Goal: Communication & Community: Ask a question

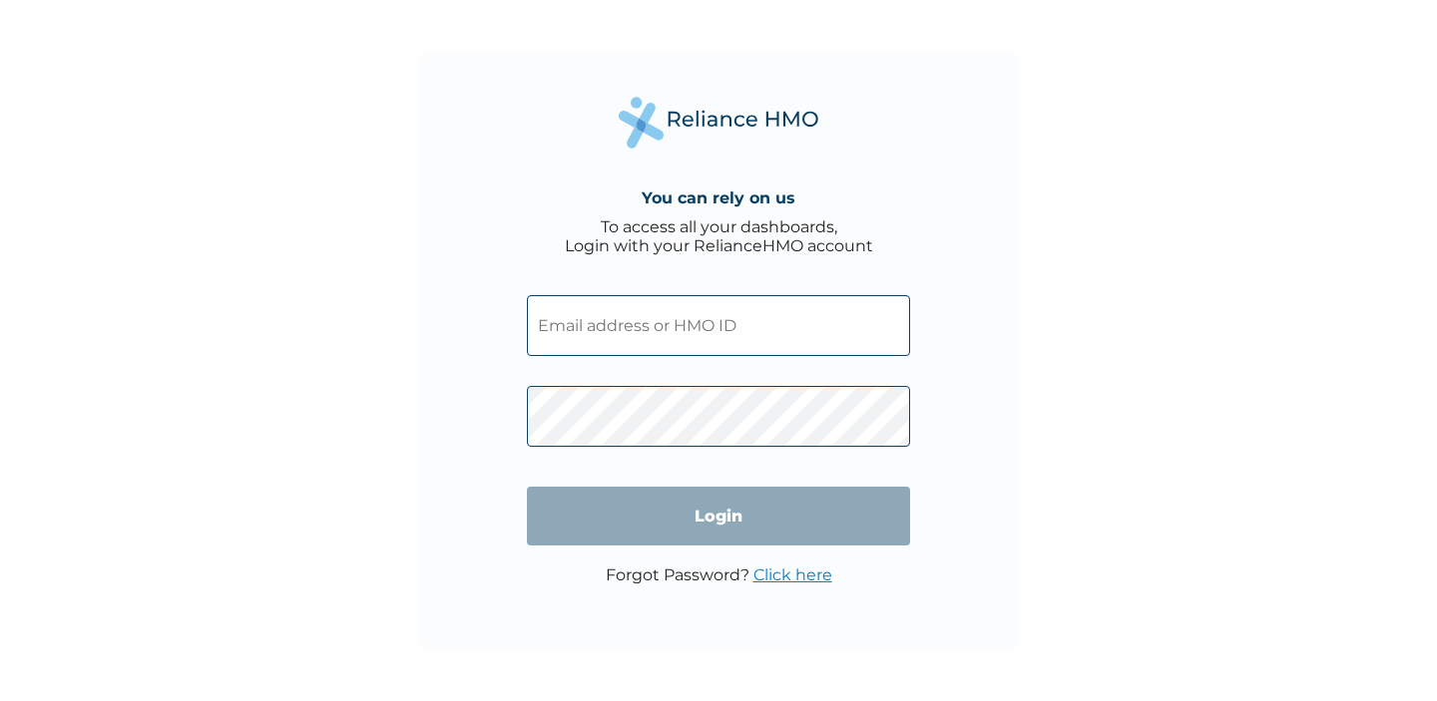
click at [802, 338] on input "text" at bounding box center [718, 325] width 383 height 61
click at [762, 326] on input "text" at bounding box center [718, 325] width 383 height 61
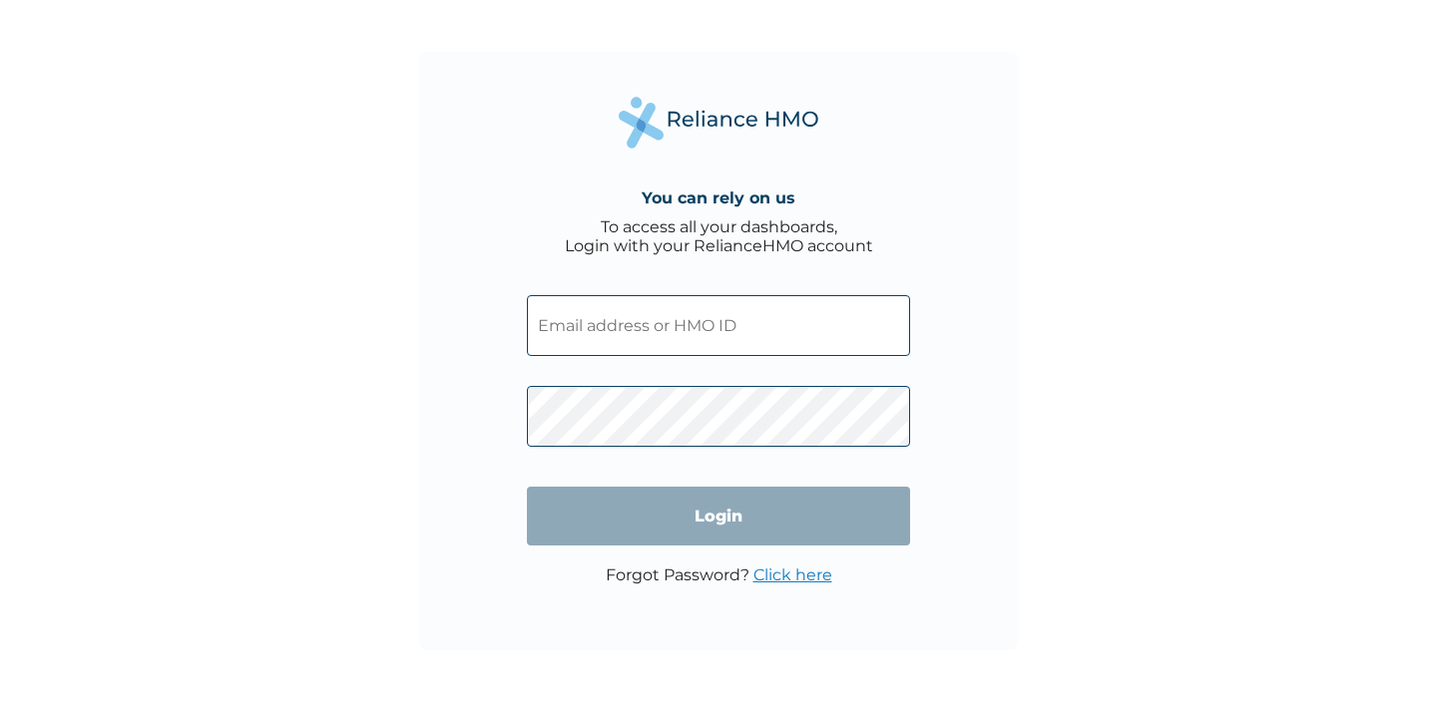
click at [762, 326] on input "text" at bounding box center [718, 325] width 383 height 61
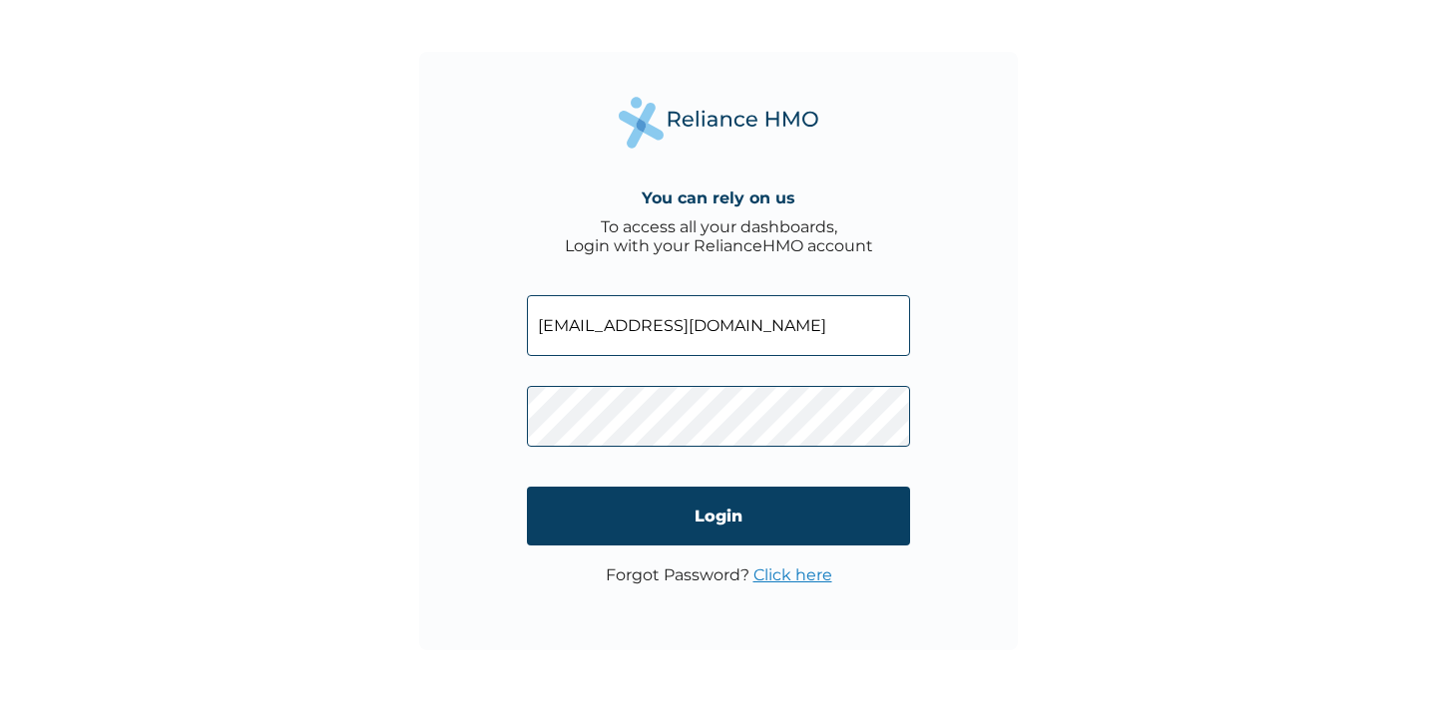
type input "[EMAIL_ADDRESS][DOMAIN_NAME]"
click at [781, 580] on link "Click here" at bounding box center [792, 575] width 79 height 19
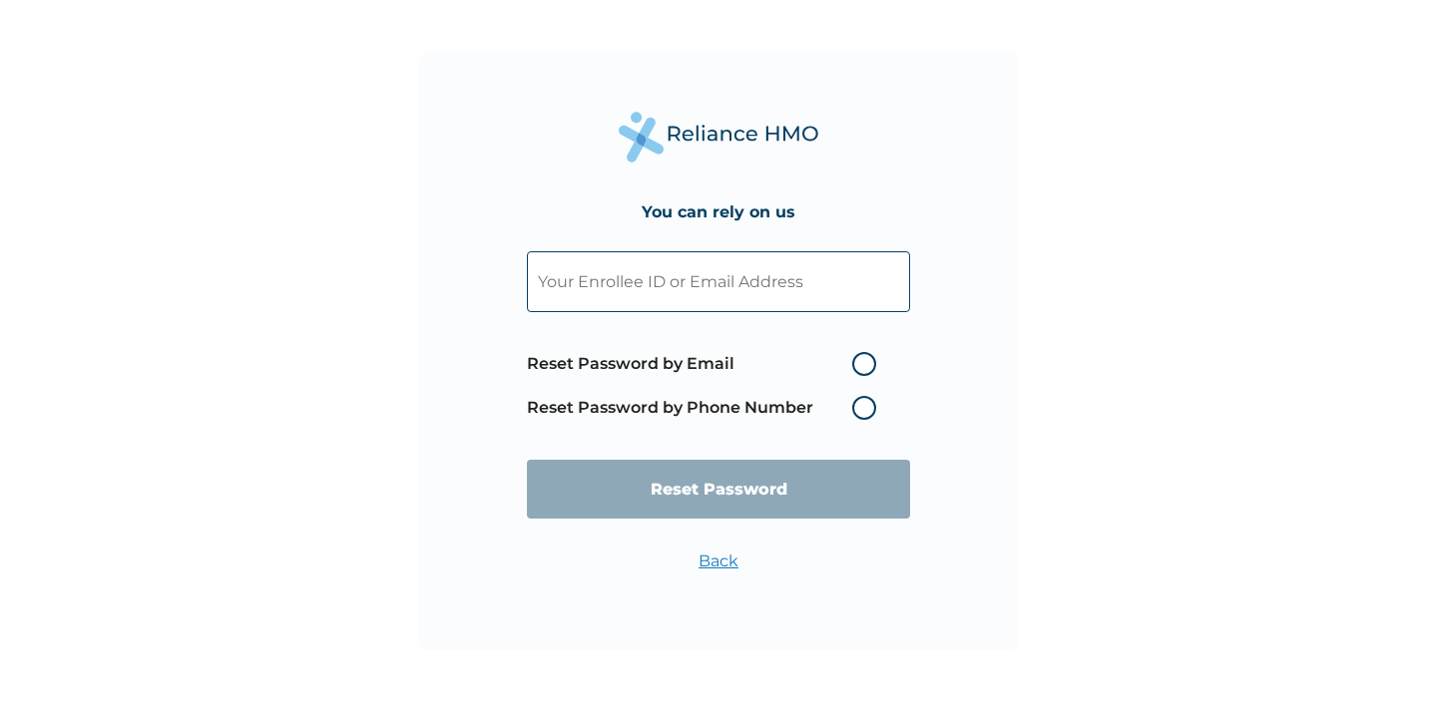
click at [855, 368] on label "Reset Password by Email" at bounding box center [706, 364] width 359 height 24
click at [855, 368] on input "Reset Password by Email" at bounding box center [840, 364] width 32 height 32
radio input "true"
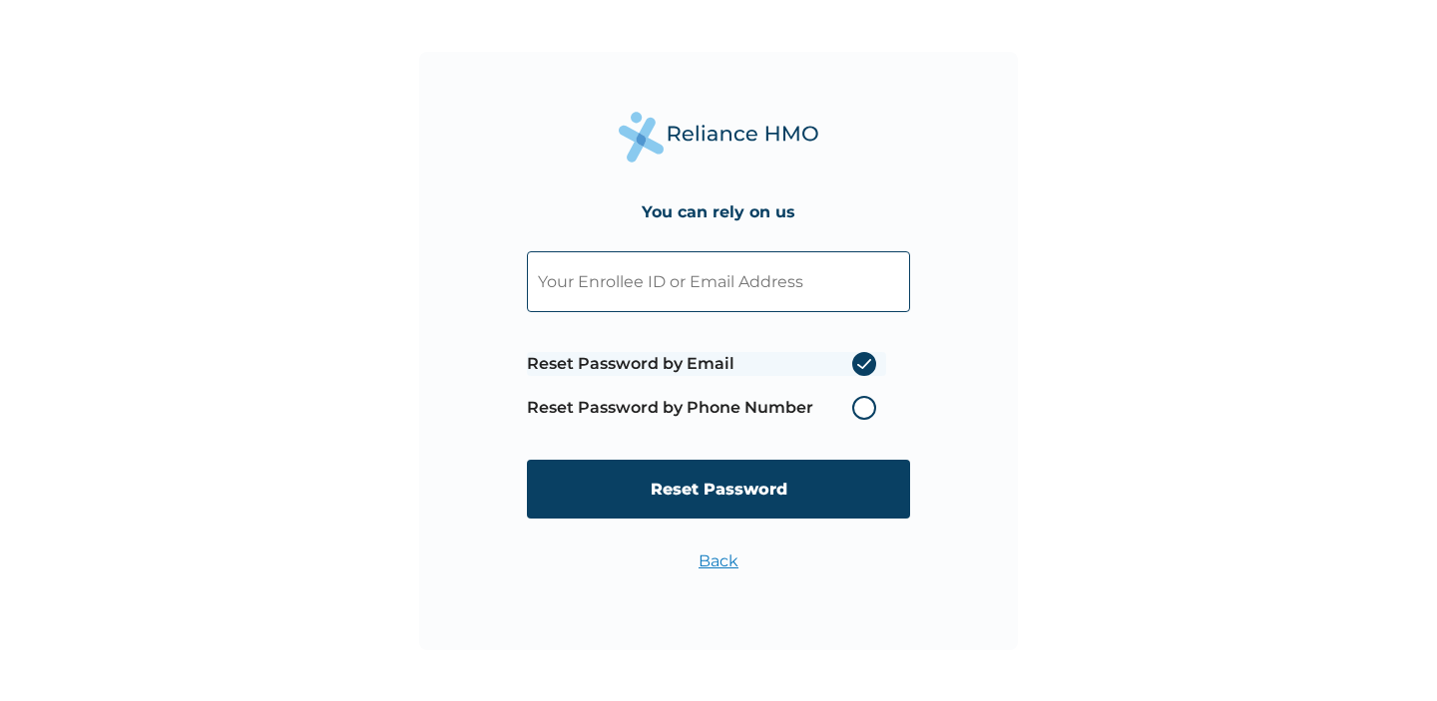
click at [759, 281] on input "text" at bounding box center [718, 281] width 383 height 61
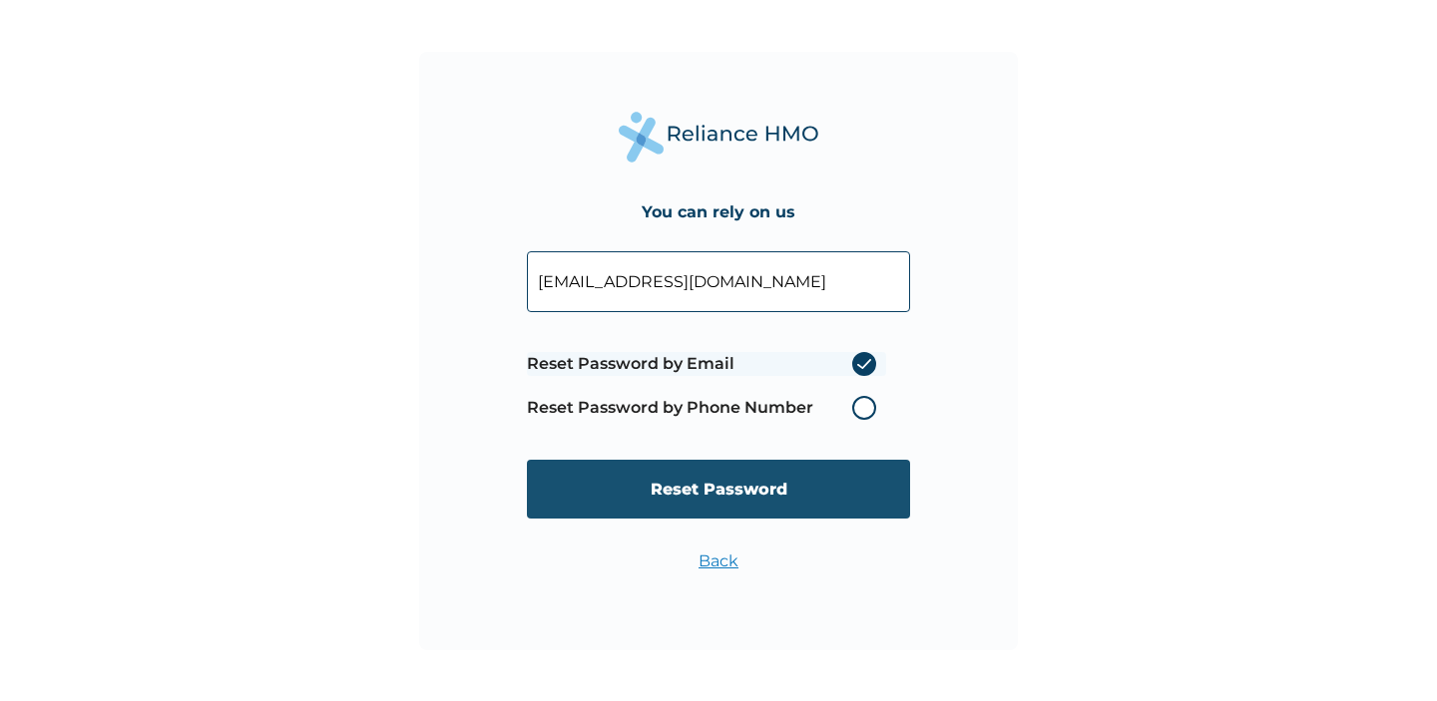
type input "[EMAIL_ADDRESS][DOMAIN_NAME]"
click at [726, 497] on input "Reset Password" at bounding box center [718, 489] width 383 height 59
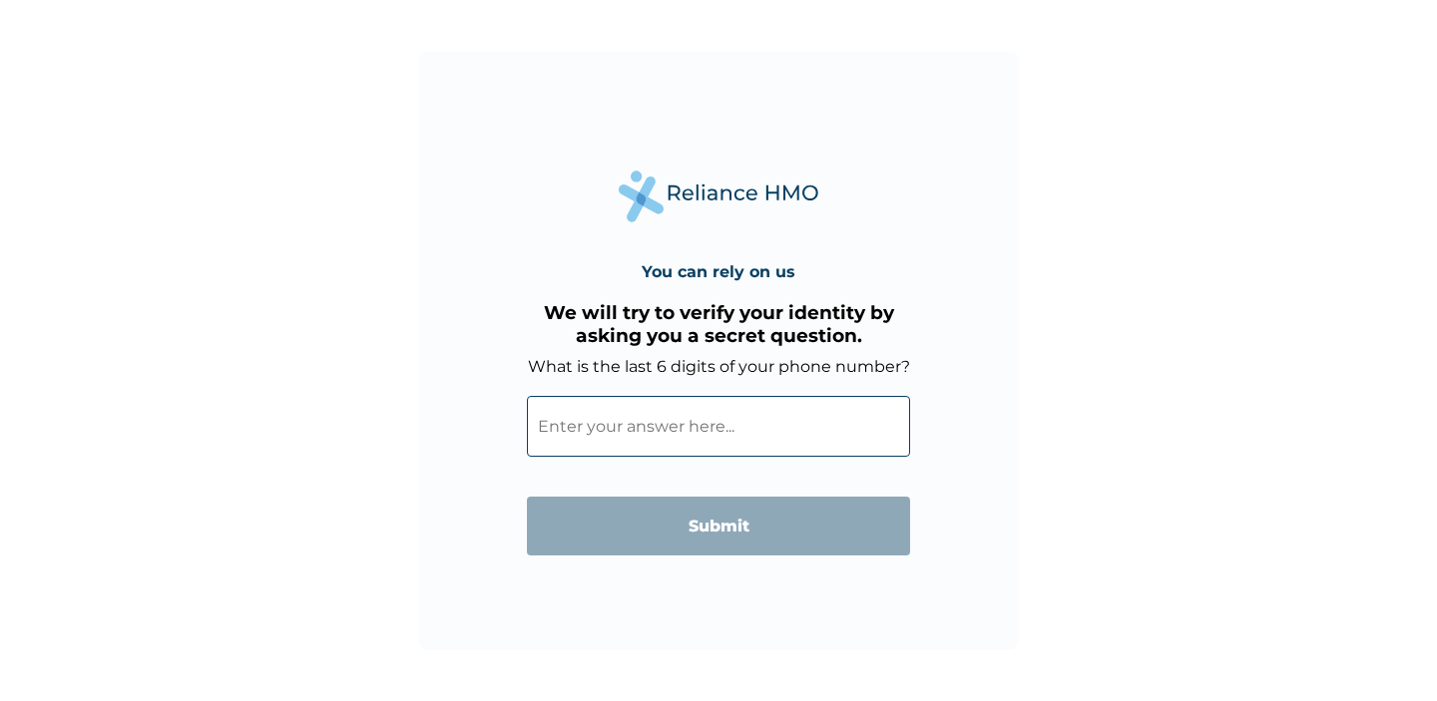
click at [727, 435] on input "What is the last 6 digits of your phone number?" at bounding box center [718, 426] width 383 height 61
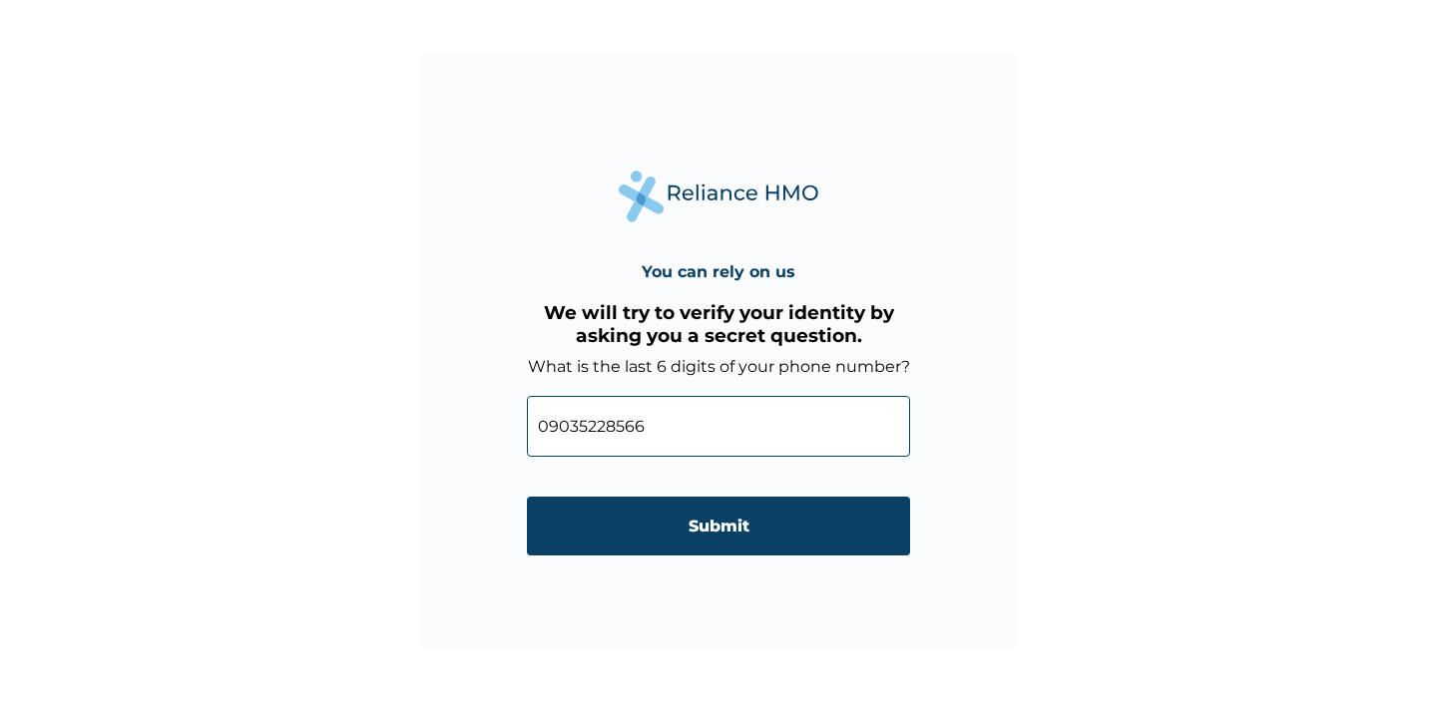
drag, startPoint x: 587, startPoint y: 429, endPoint x: 514, endPoint y: 422, distance: 73.2
click at [514, 422] on div "You can rely on us We will try to verify your identity by asking you a secret q…" at bounding box center [718, 351] width 599 height 599
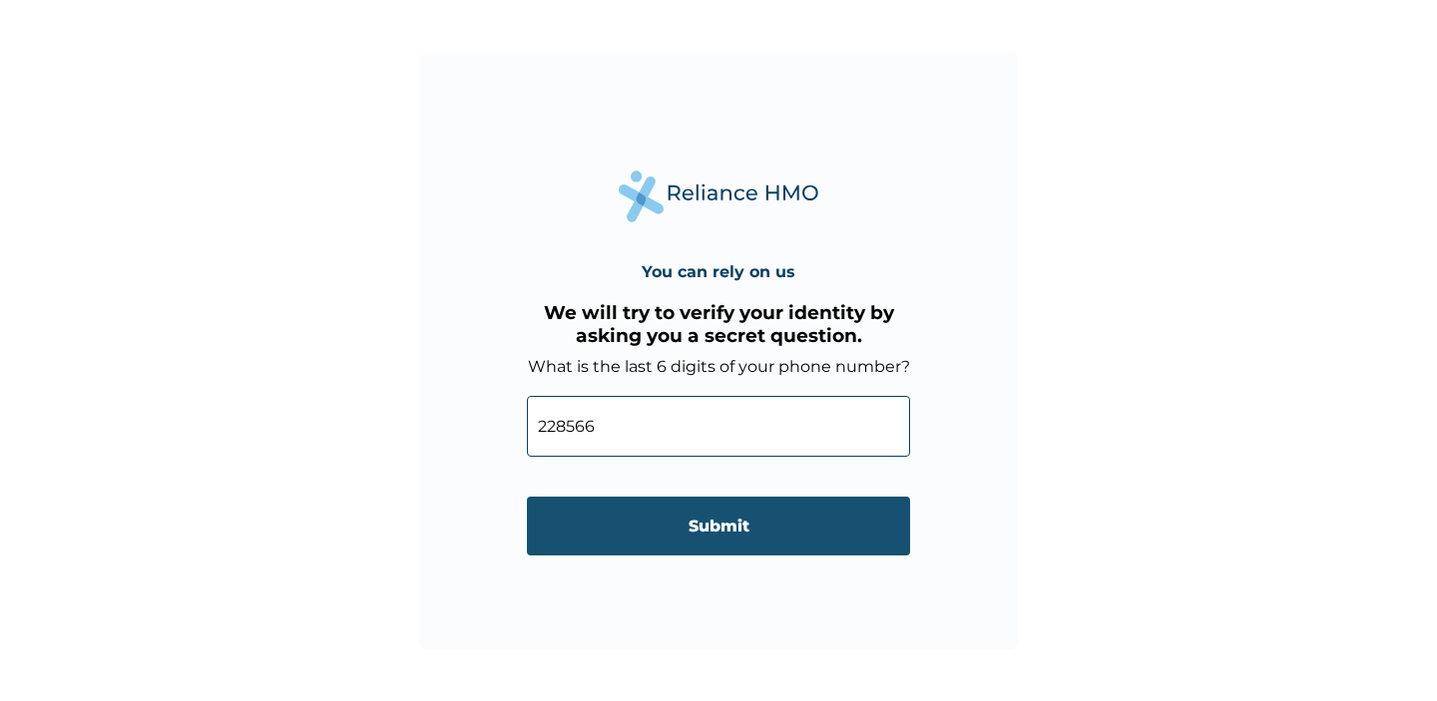
type input "228566"
click at [760, 532] on input "Submit" at bounding box center [718, 526] width 383 height 59
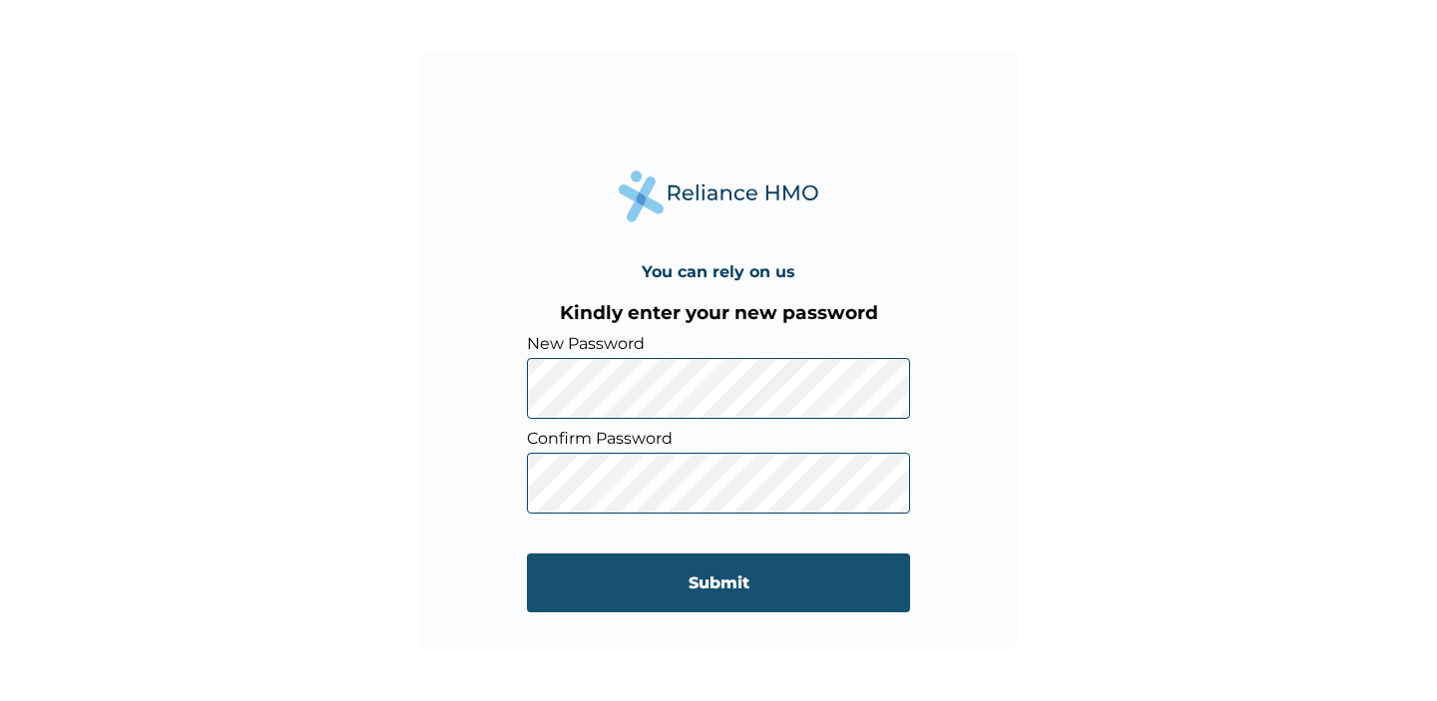
click at [600, 584] on input "Submit" at bounding box center [718, 583] width 383 height 59
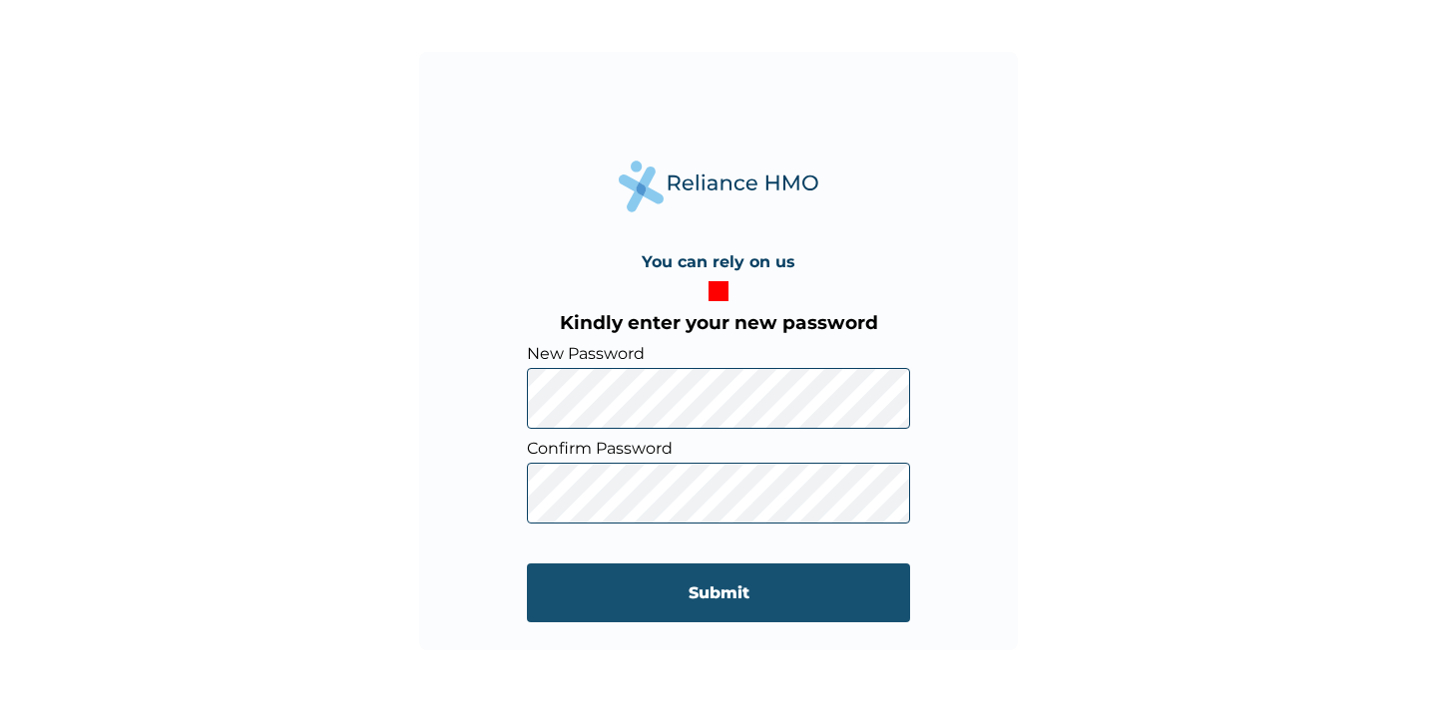
click at [701, 596] on input "Submit" at bounding box center [718, 593] width 383 height 59
click at [585, 601] on input "Submit" at bounding box center [718, 593] width 383 height 59
click at [678, 601] on input "Submit" at bounding box center [718, 593] width 383 height 59
click at [609, 591] on input "Submit" at bounding box center [718, 593] width 383 height 59
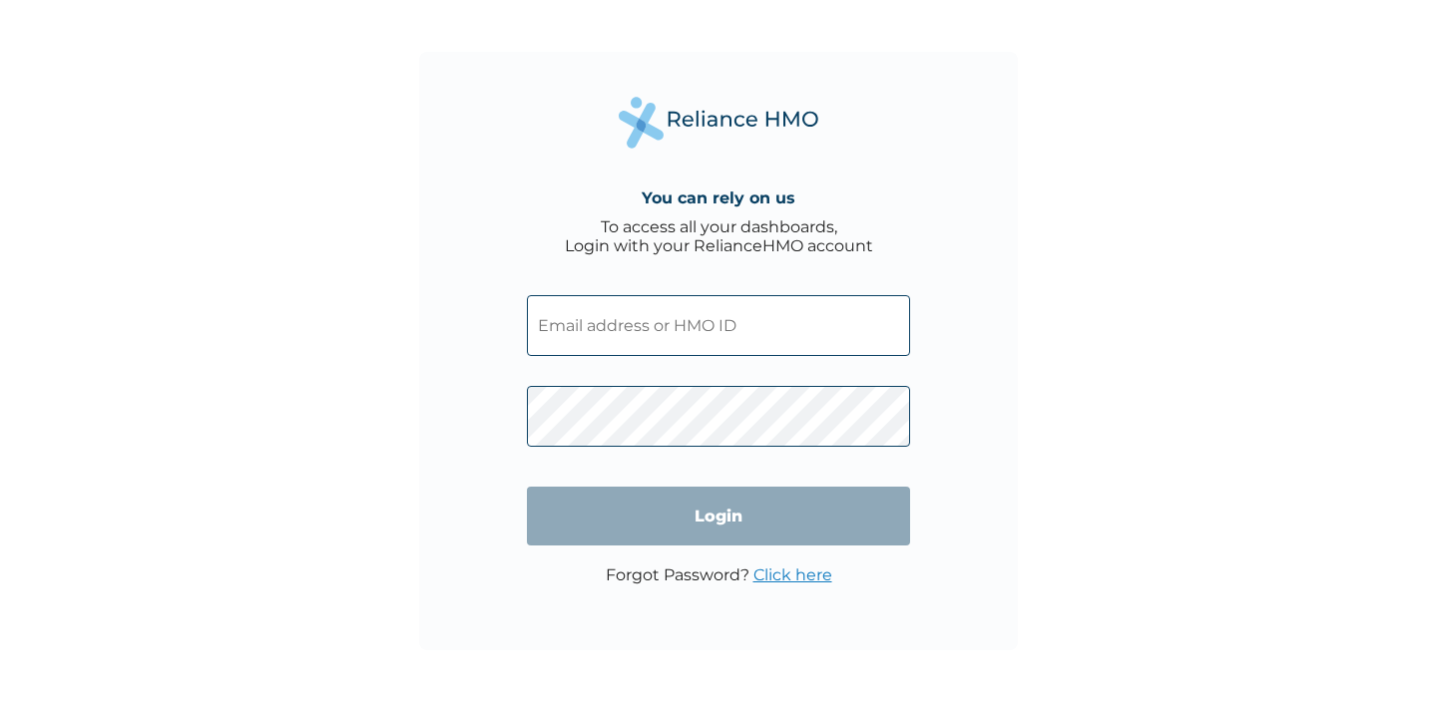
click at [671, 322] on input "text" at bounding box center [718, 325] width 383 height 61
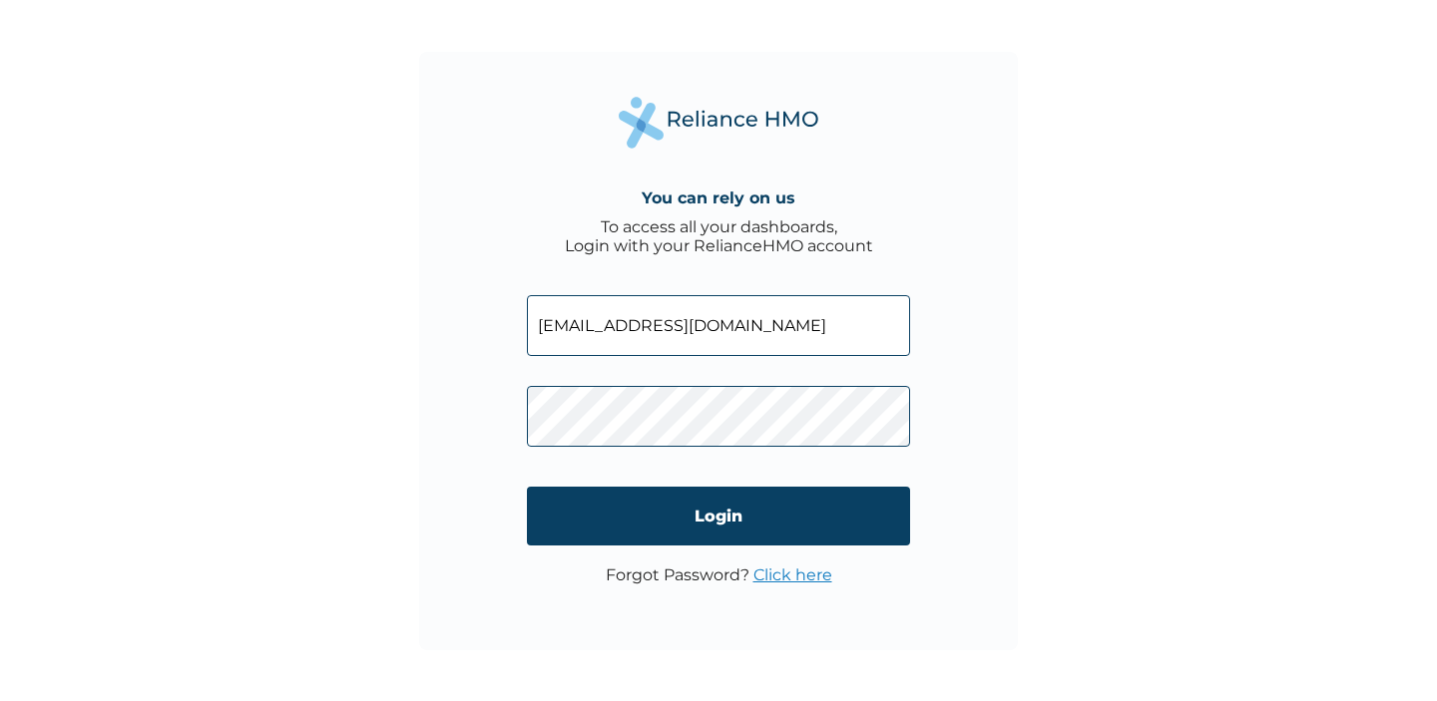
type input "[EMAIL_ADDRESS][DOMAIN_NAME]"
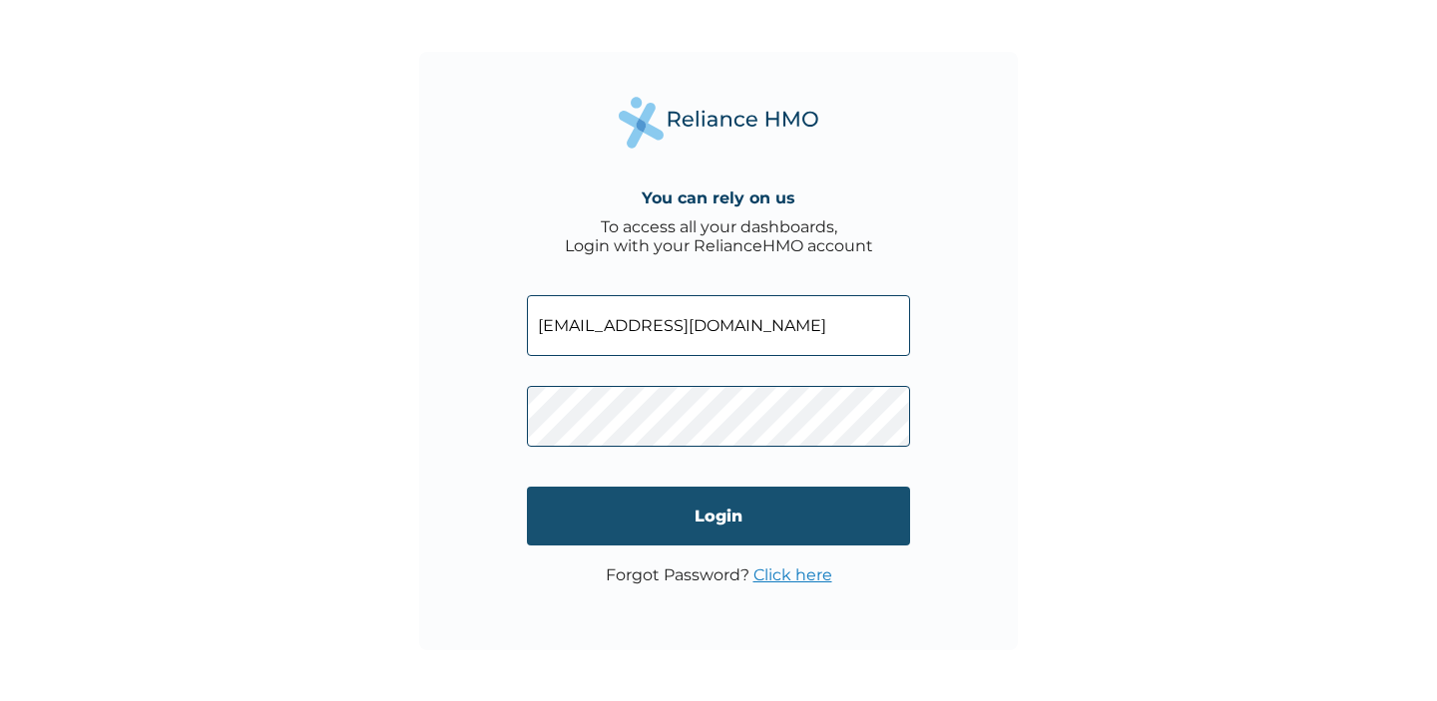
click at [587, 525] on input "Login" at bounding box center [718, 516] width 383 height 59
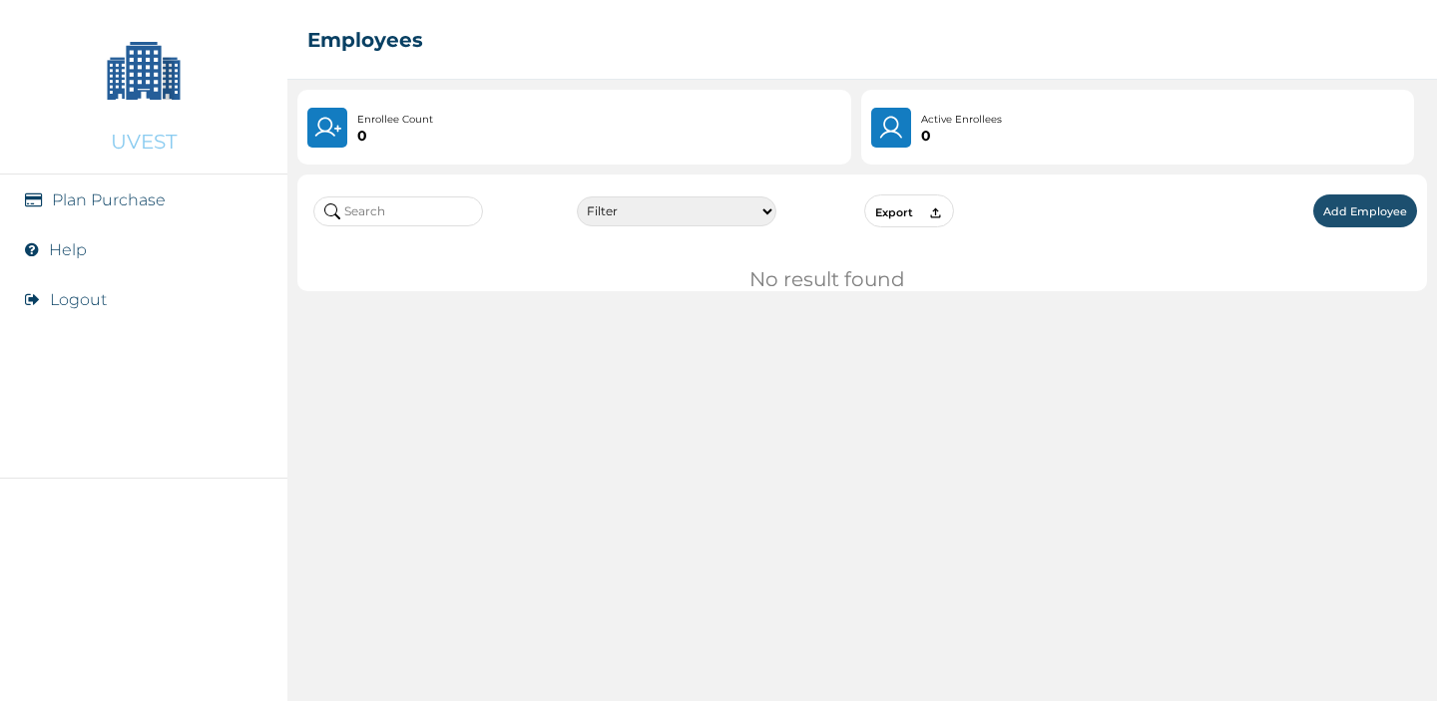
click at [738, 405] on div "Filter Active Suspended Deactivated Export Add Employee No result found" at bounding box center [861, 433] width 1149 height 537
click at [1372, 209] on button "Add Employee" at bounding box center [1365, 211] width 104 height 33
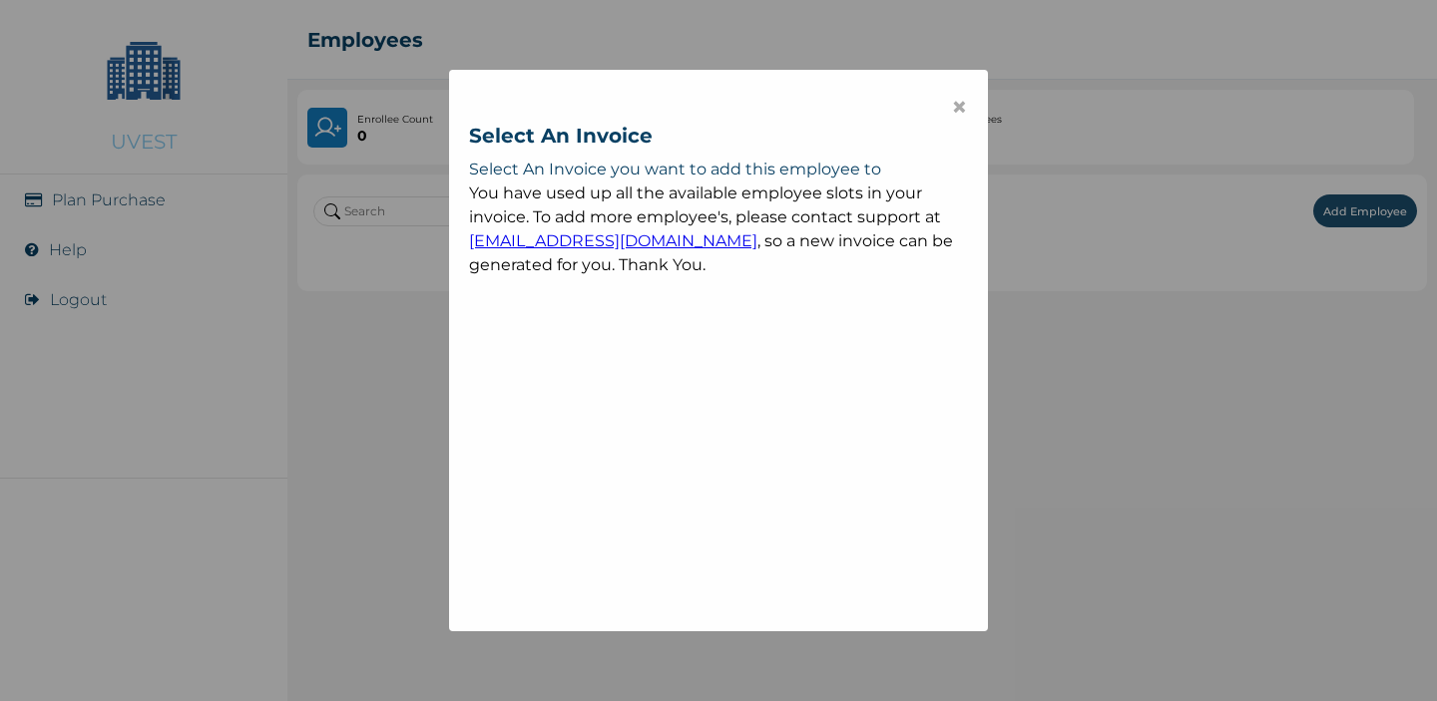
click at [955, 108] on span "×" at bounding box center [959, 107] width 17 height 34
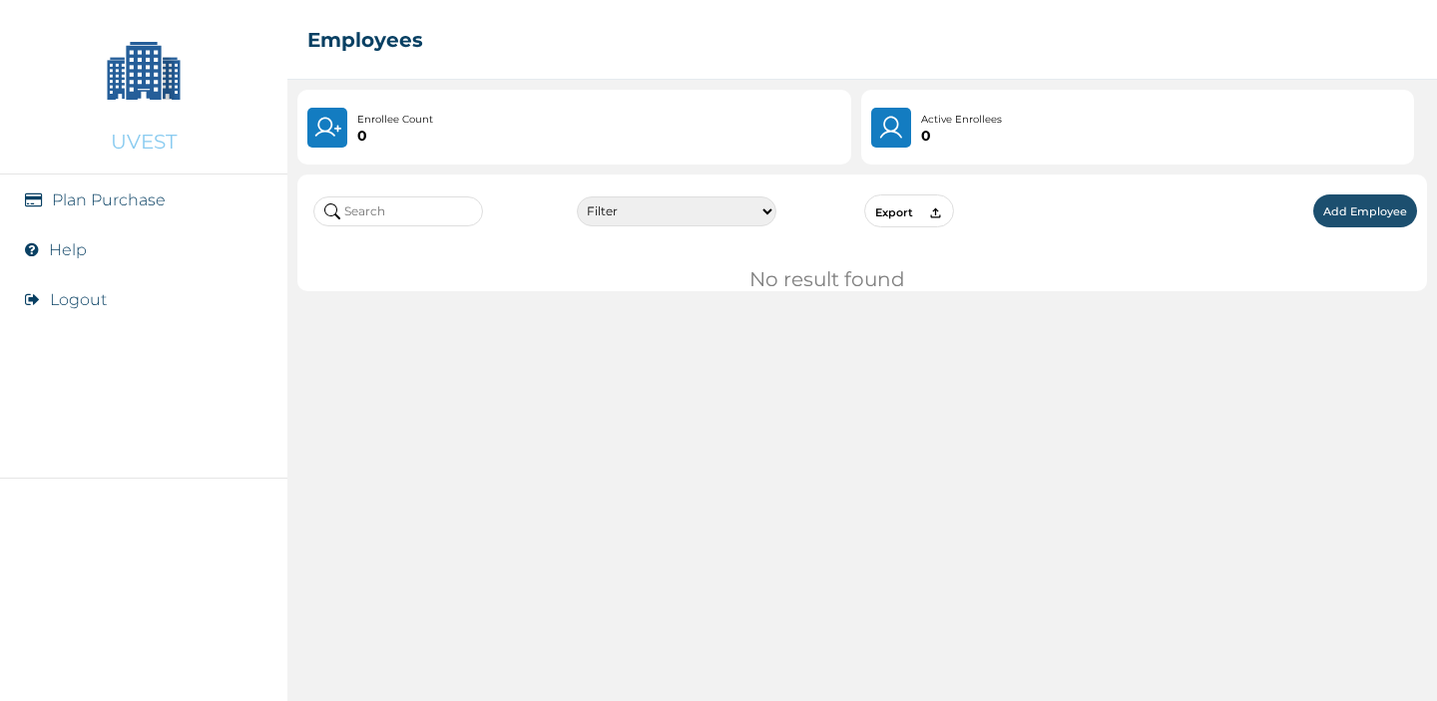
click at [45, 247] on li "Help" at bounding box center [143, 250] width 287 height 50
click at [66, 249] on link "Help" at bounding box center [68, 249] width 38 height 19
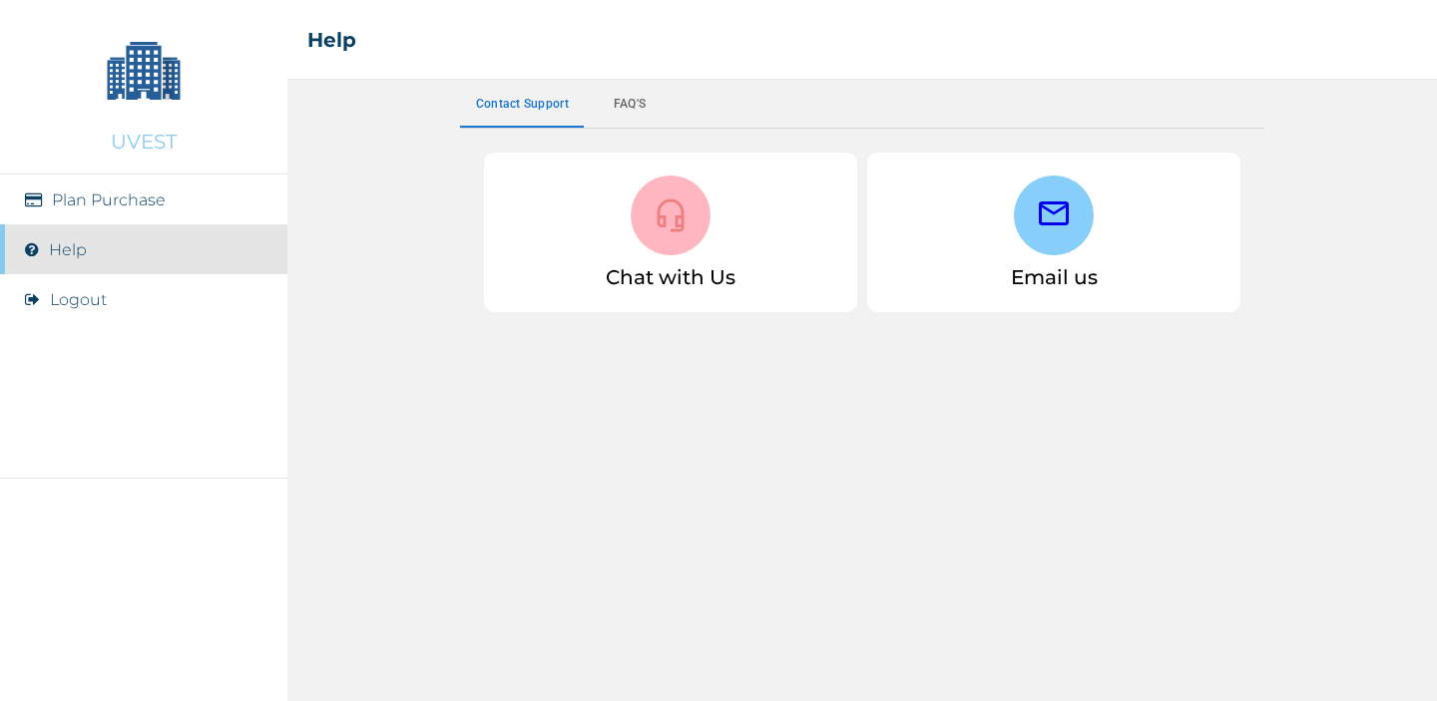
click at [66, 249] on link "Help" at bounding box center [68, 249] width 38 height 19
click at [685, 237] on div at bounding box center [671, 216] width 80 height 80
click at [672, 230] on icon at bounding box center [671, 216] width 27 height 33
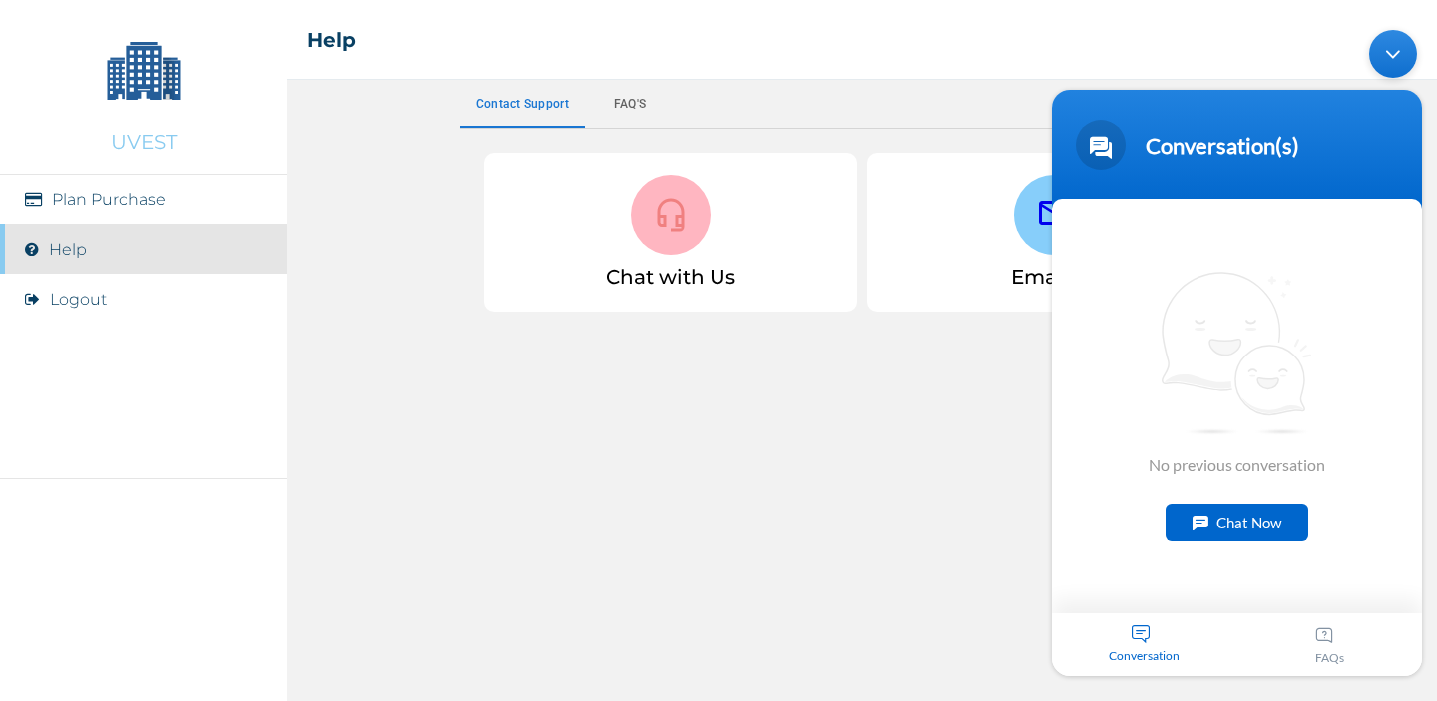
click at [1228, 524] on div "Chat Now" at bounding box center [1236, 523] width 143 height 38
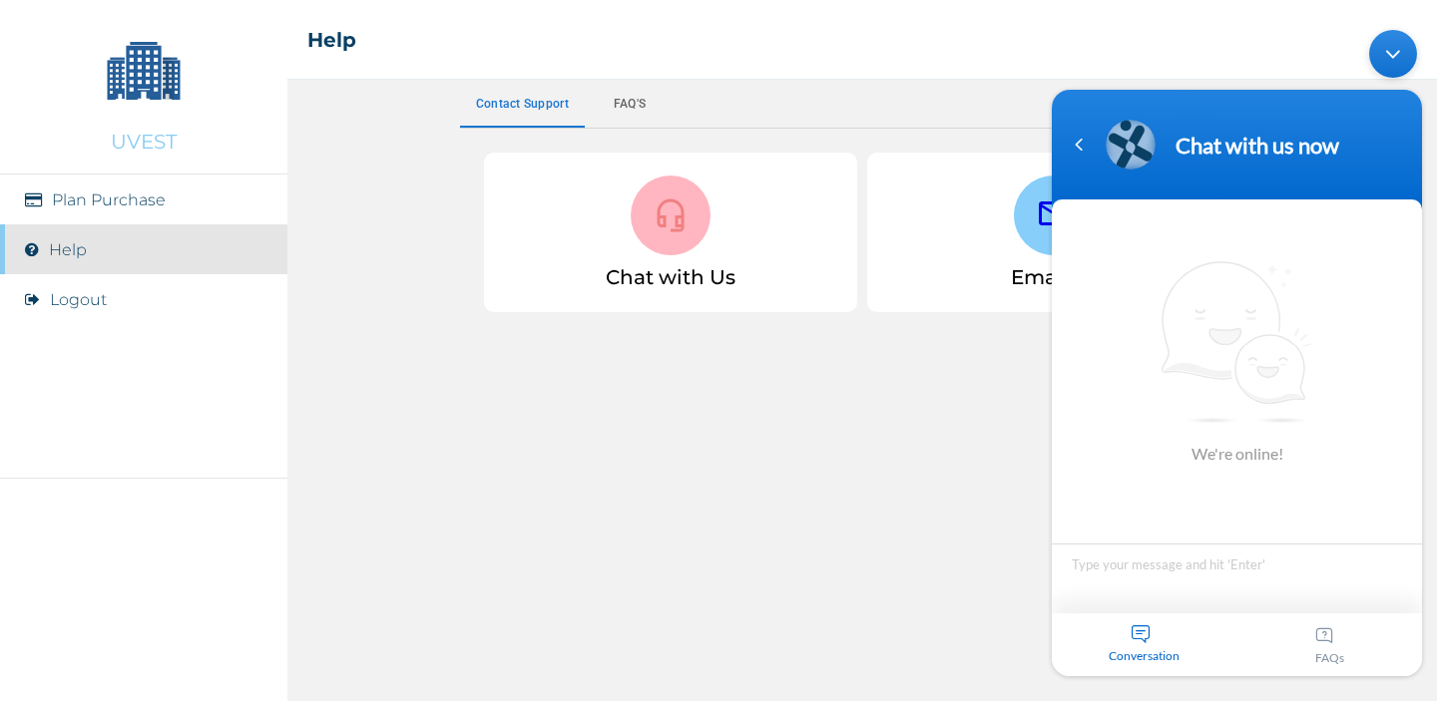
click at [1213, 566] on textarea "Type your message and hit 'Enter'" at bounding box center [1237, 579] width 370 height 70
type textarea "Hello"
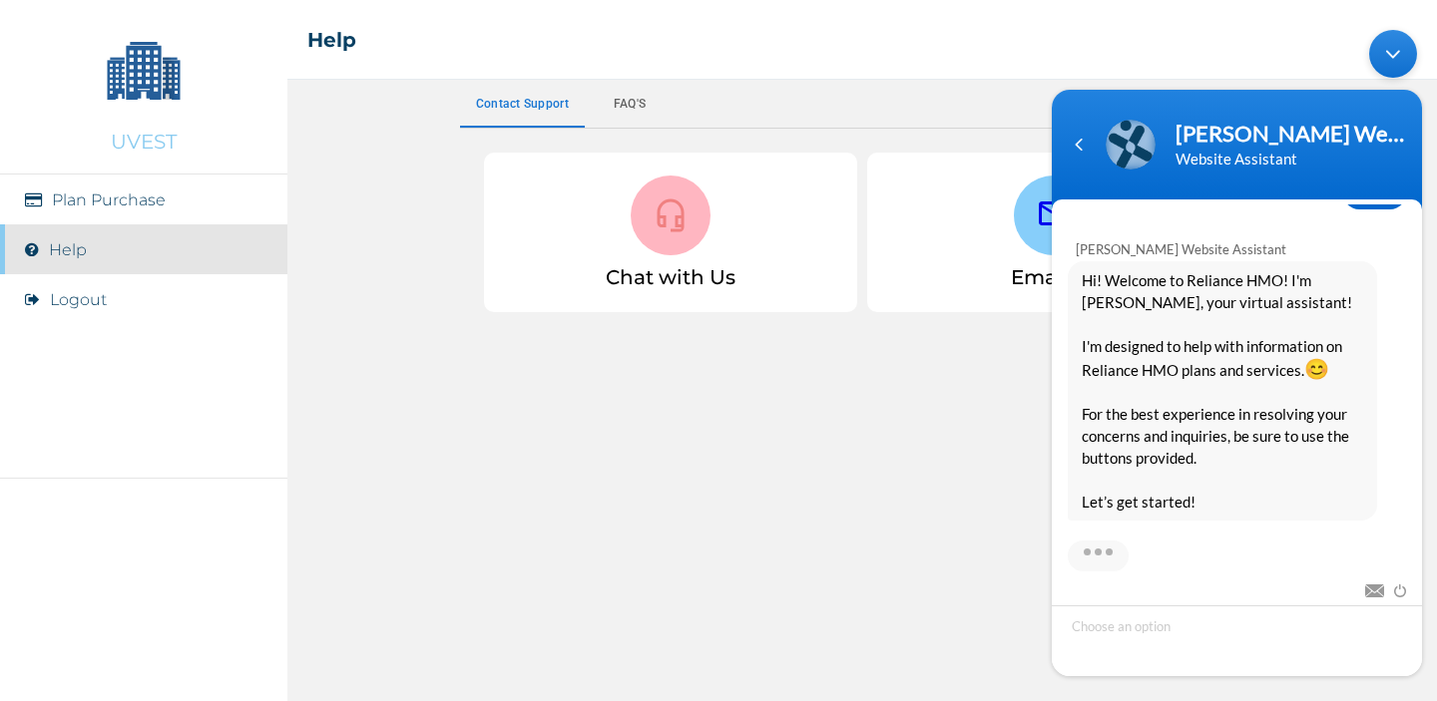
scroll to position [334, 0]
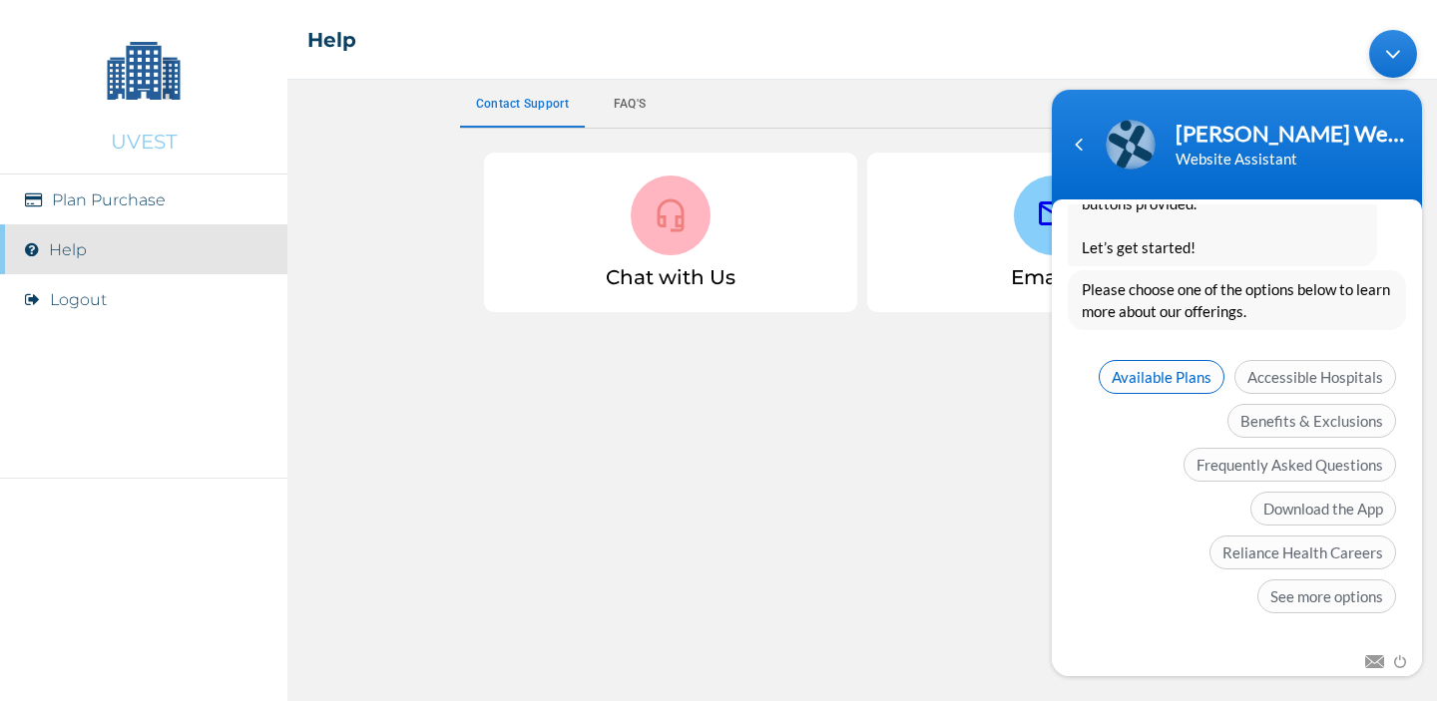
click at [1154, 390] on span "Available Plans" at bounding box center [1162, 377] width 126 height 34
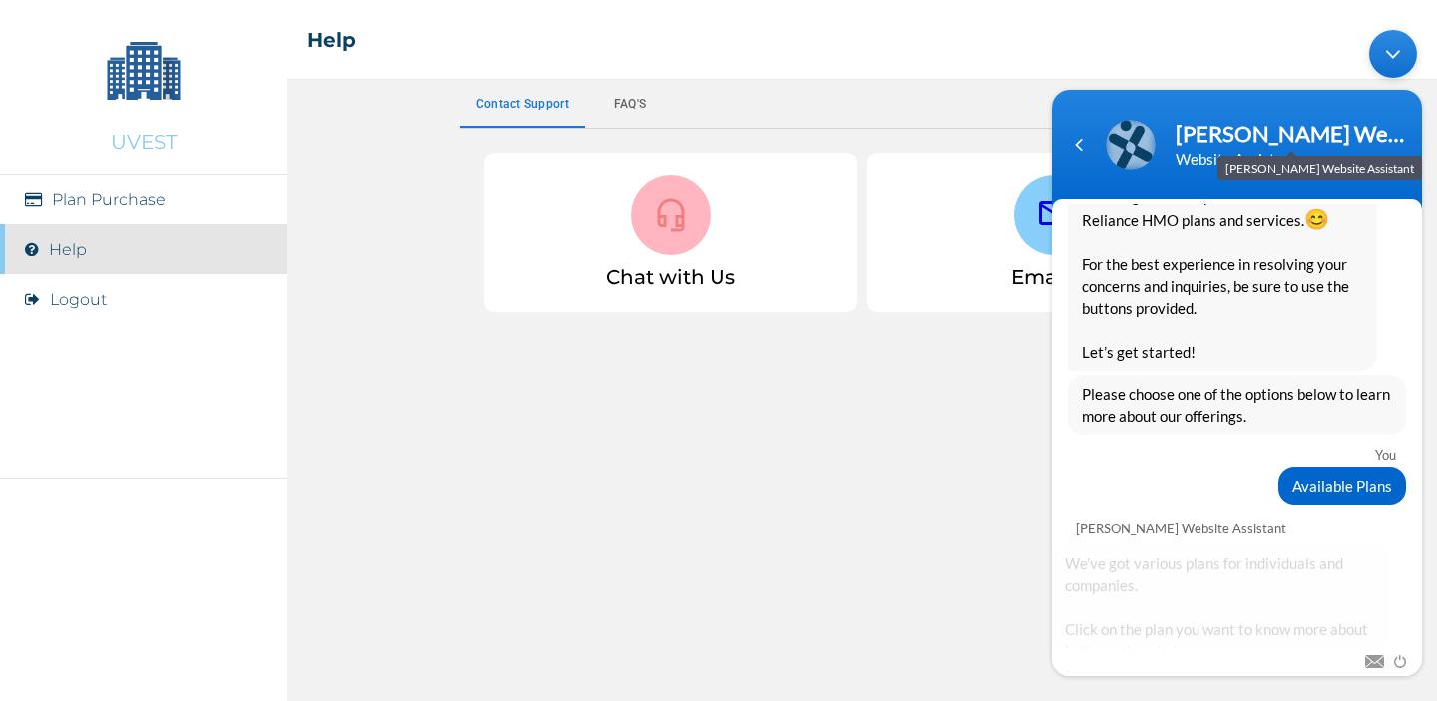
scroll to position [394, 0]
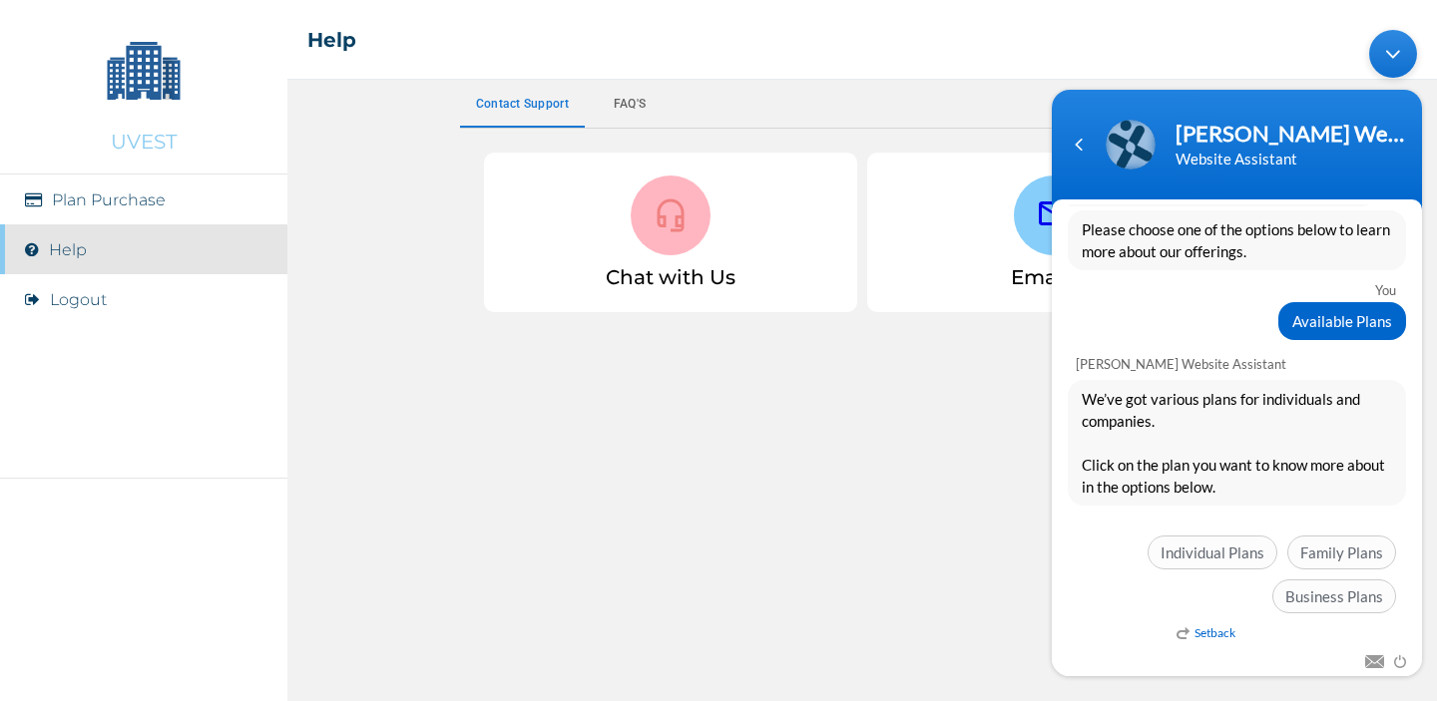
click at [697, 425] on div "☰ Help Contact support Faq's Chat with Us Email us" at bounding box center [861, 350] width 1149 height 701
click at [1030, 220] on div at bounding box center [1054, 216] width 80 height 80
click at [1038, 228] on icon at bounding box center [1054, 214] width 36 height 36
click at [579, 510] on div "☰ Help Contact support Faq's Chat with Us Email us" at bounding box center [861, 350] width 1149 height 701
